Goal: Information Seeking & Learning: Check status

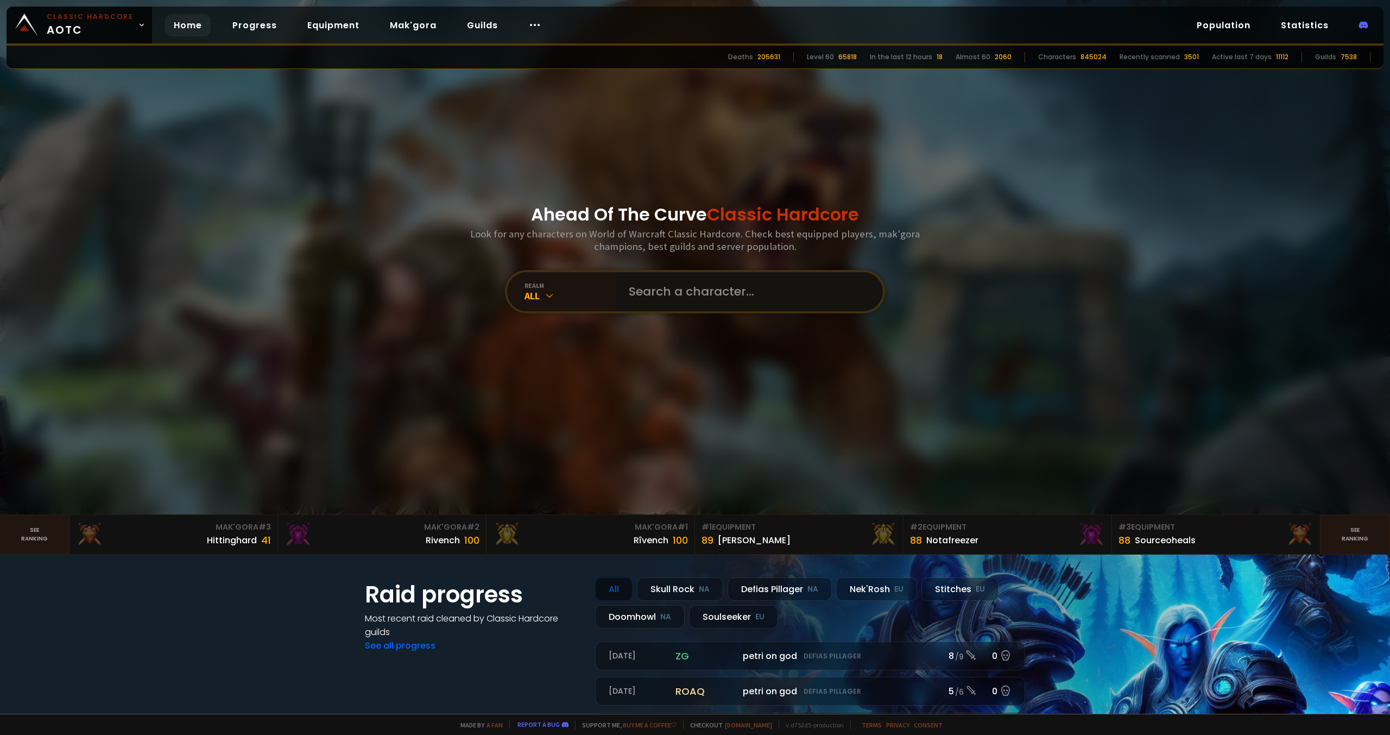
click at [703, 286] on input "text" at bounding box center [746, 291] width 248 height 39
paste input "Audaacieuse"
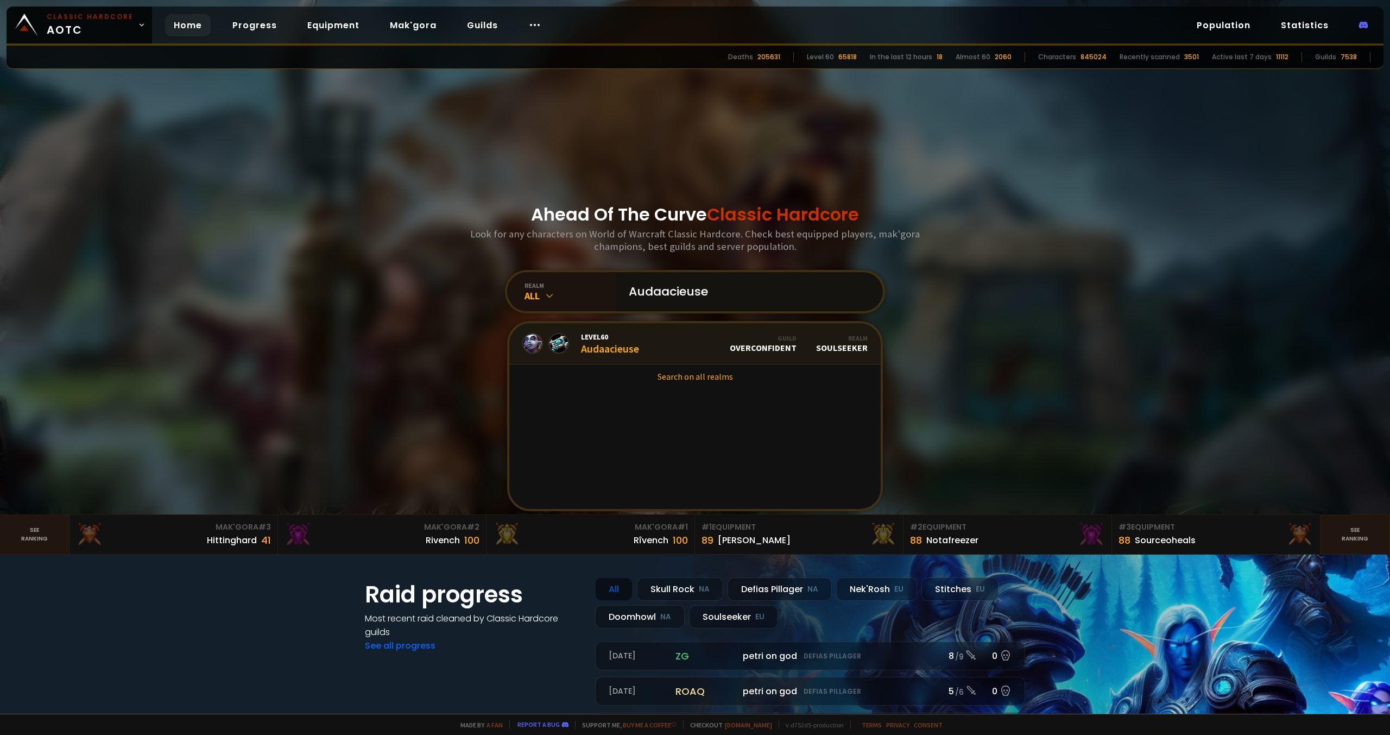
type input "Audaacieuse"
click at [706, 351] on link "Level 60 Audaacieuse Guild Overconfident Realm Soulseeker" at bounding box center [694, 343] width 371 height 41
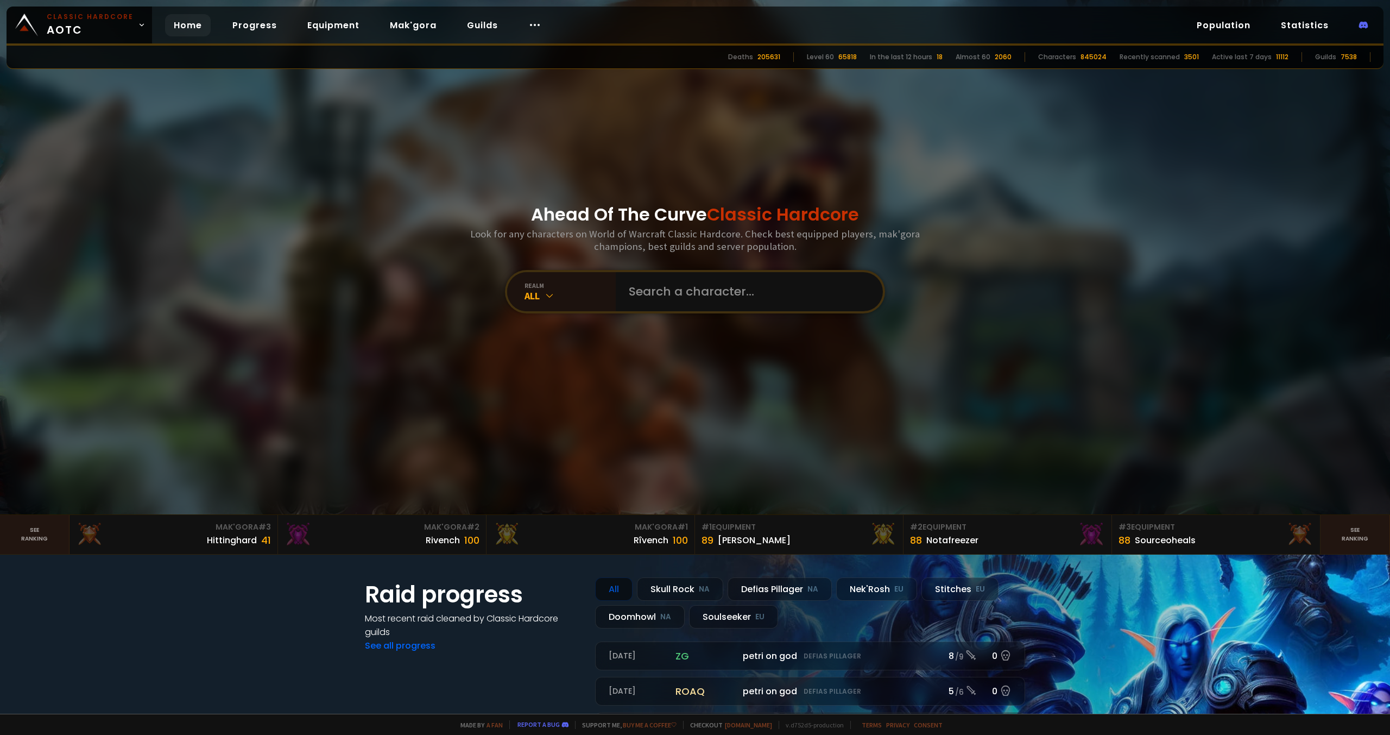
type input "Btclol"
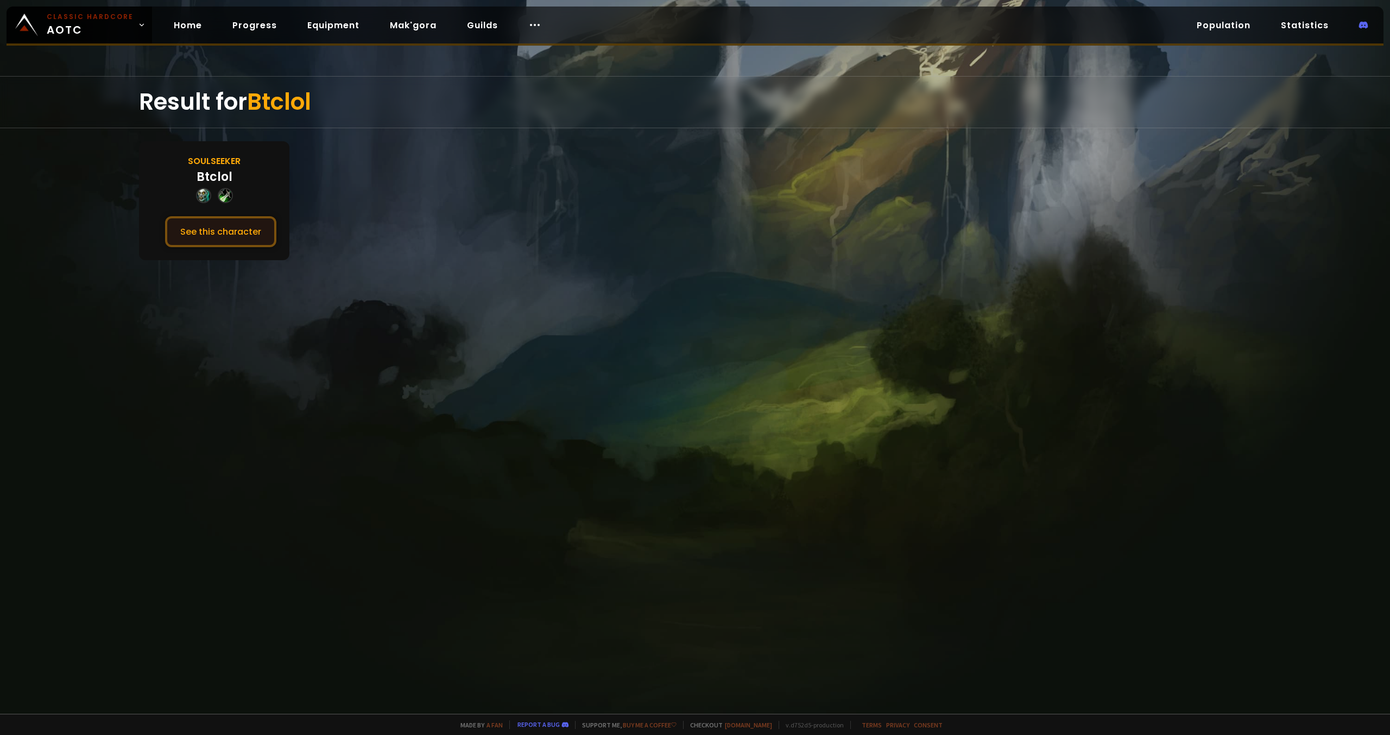
click at [226, 234] on button "See this character" at bounding box center [220, 231] width 111 height 31
